Goal: Entertainment & Leisure: Consume media (video, audio)

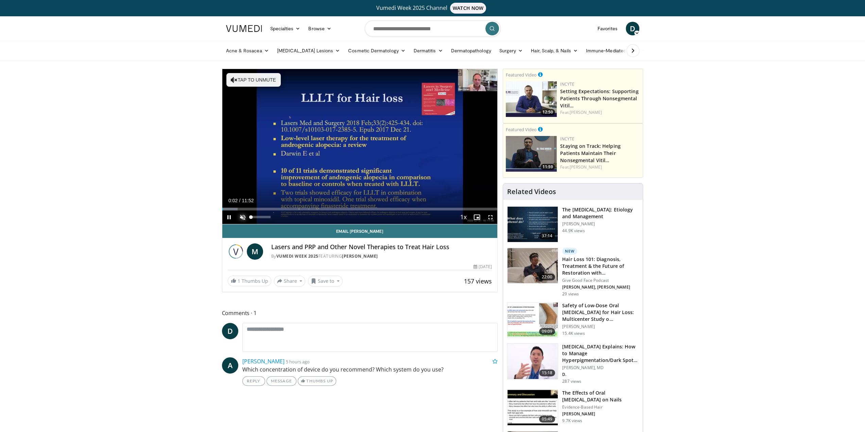
click at [241, 216] on span "Video Player" at bounding box center [243, 217] width 14 height 14
click at [234, 208] on div "Progress Bar" at bounding box center [234, 209] width 1 height 3
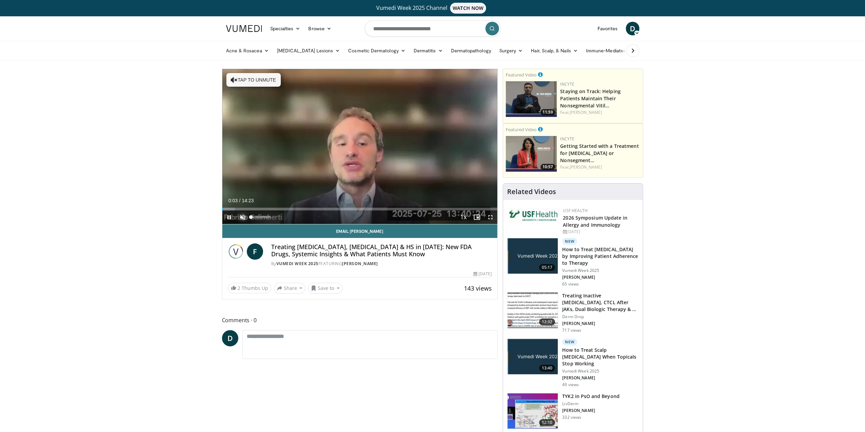
click at [242, 218] on span "Video Player" at bounding box center [243, 217] width 14 height 14
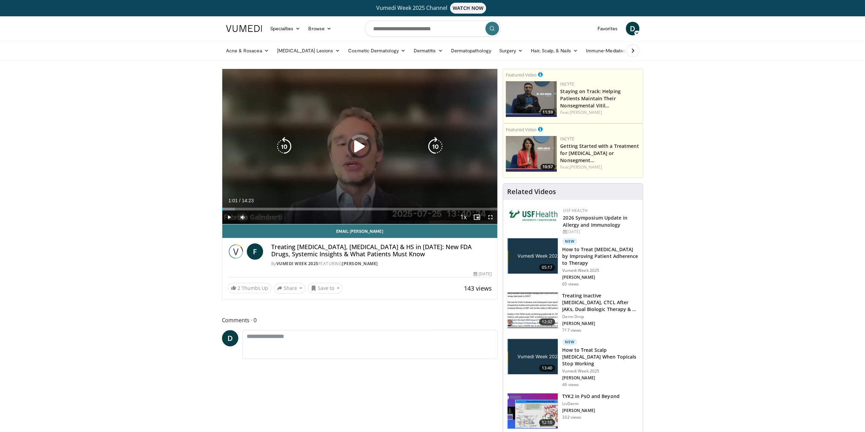
click at [242, 210] on div "Loaded : 4.59% 00:05 02:06" at bounding box center [359, 209] width 275 height 3
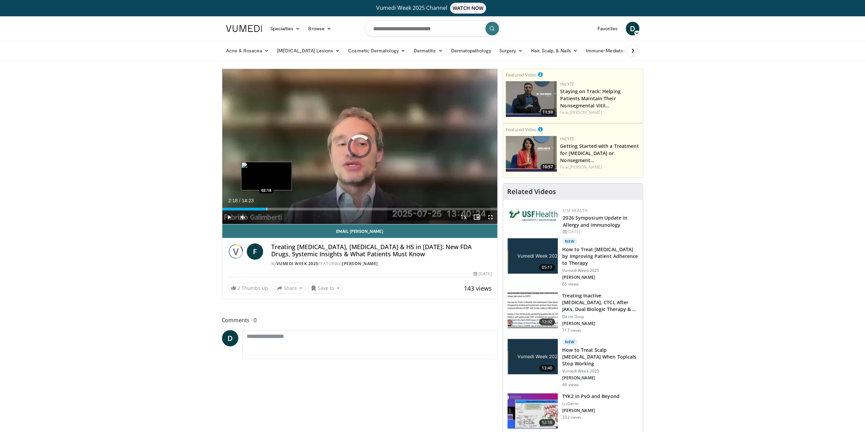
click at [266, 208] on div "Progress Bar" at bounding box center [266, 209] width 1 height 3
click at [280, 208] on div "Progress Bar" at bounding box center [280, 209] width 1 height 3
click at [306, 208] on div "Progress Bar" at bounding box center [306, 209] width 1 height 3
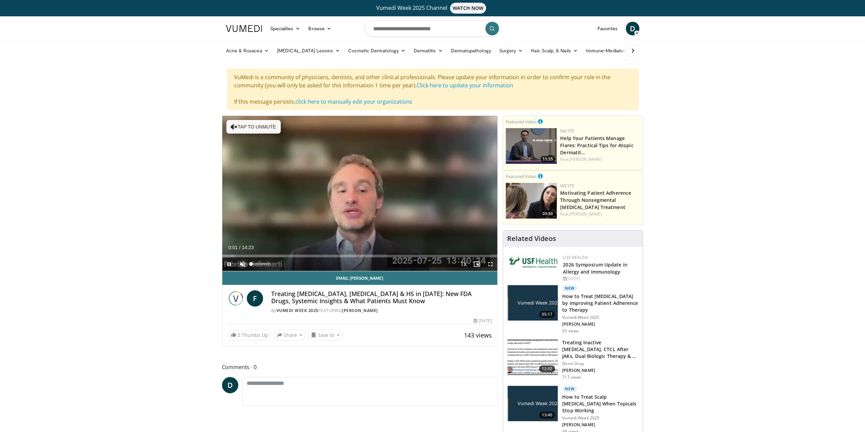
click at [242, 260] on span "Video Player" at bounding box center [243, 264] width 14 height 14
click at [414, 254] on div "Loaded : 4.59% 00:02 10:03" at bounding box center [359, 254] width 275 height 6
click at [436, 253] on div "Loaded : 81.59% 11:12 11:12" at bounding box center [359, 254] width 275 height 6
click at [447, 253] on div "Loaded : 85.73% 11:14 11:45" at bounding box center [359, 254] width 275 height 6
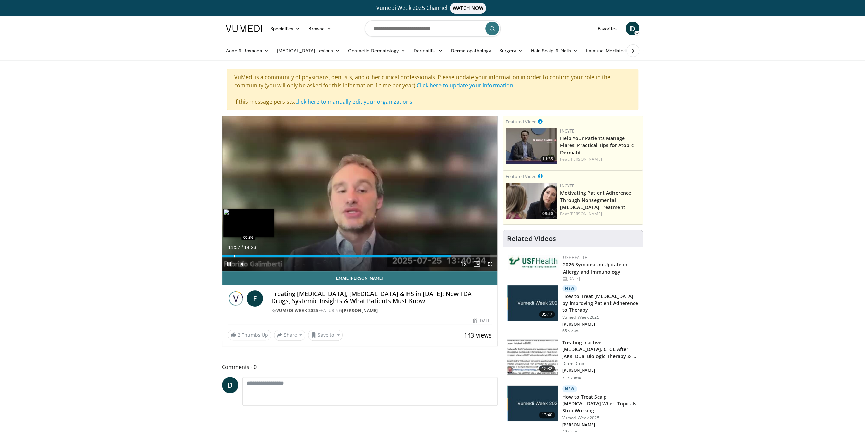
click at [234, 255] on div "Progress Bar" at bounding box center [234, 256] width 1 height 3
click at [242, 253] on div "Loaded : 12.74% 00:50 01:03" at bounding box center [359, 254] width 275 height 6
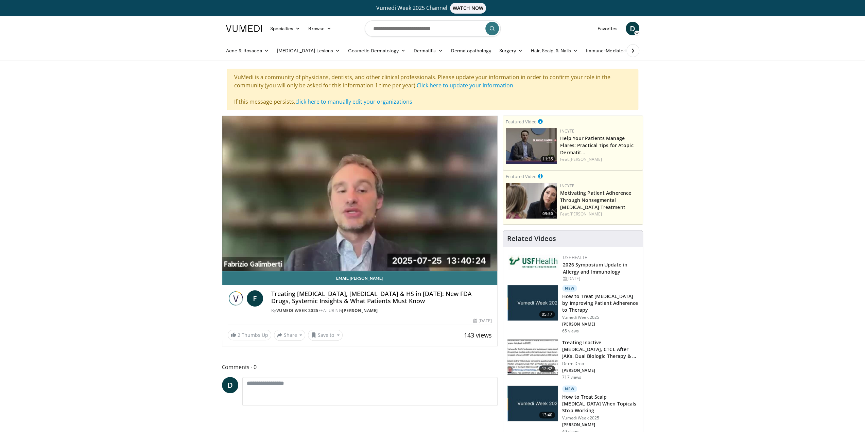
click at [251, 253] on video-js "**********" at bounding box center [359, 193] width 275 height 155
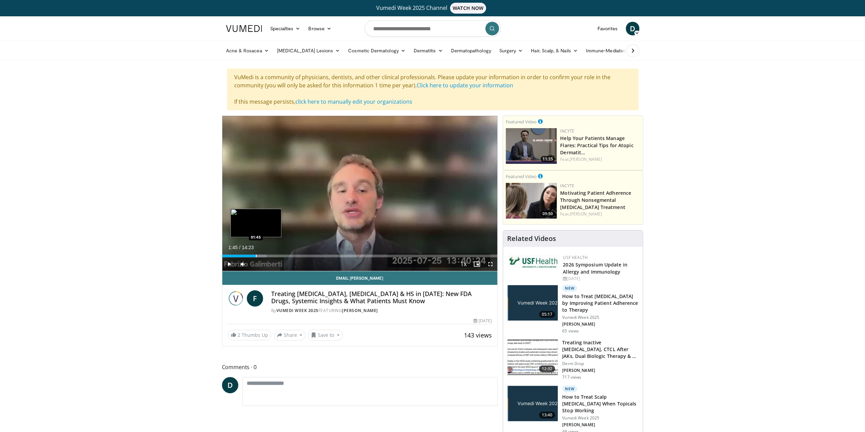
click at [256, 255] on div "Progress Bar" at bounding box center [256, 256] width 1 height 3
click at [270, 253] on div "Loaded : 21.83% 02:30 02:29" at bounding box center [359, 254] width 275 height 6
